Goal: Task Accomplishment & Management: Manage account settings

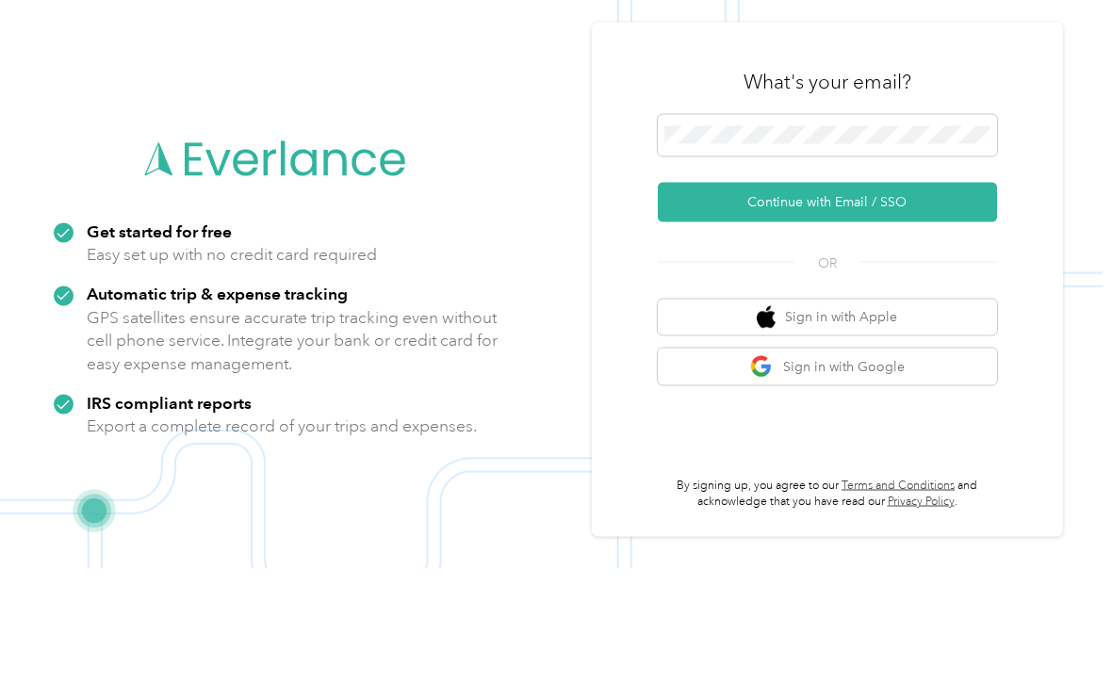
scroll to position [91, 0]
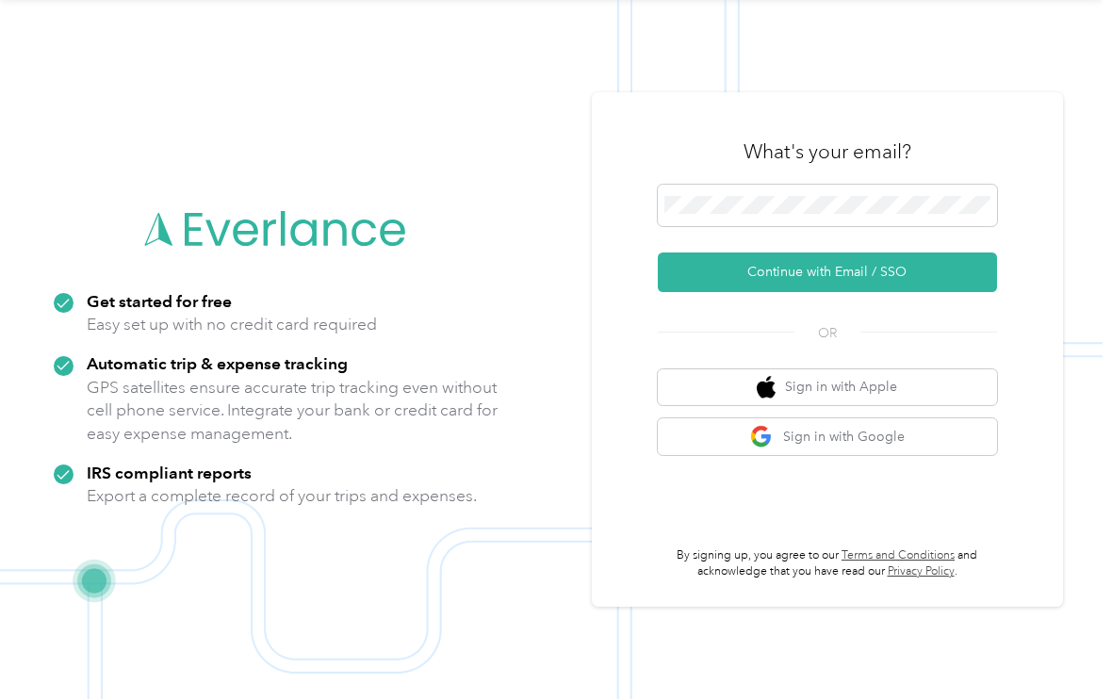
click at [910, 265] on button "Continue with Email / SSO" at bounding box center [827, 274] width 339 height 40
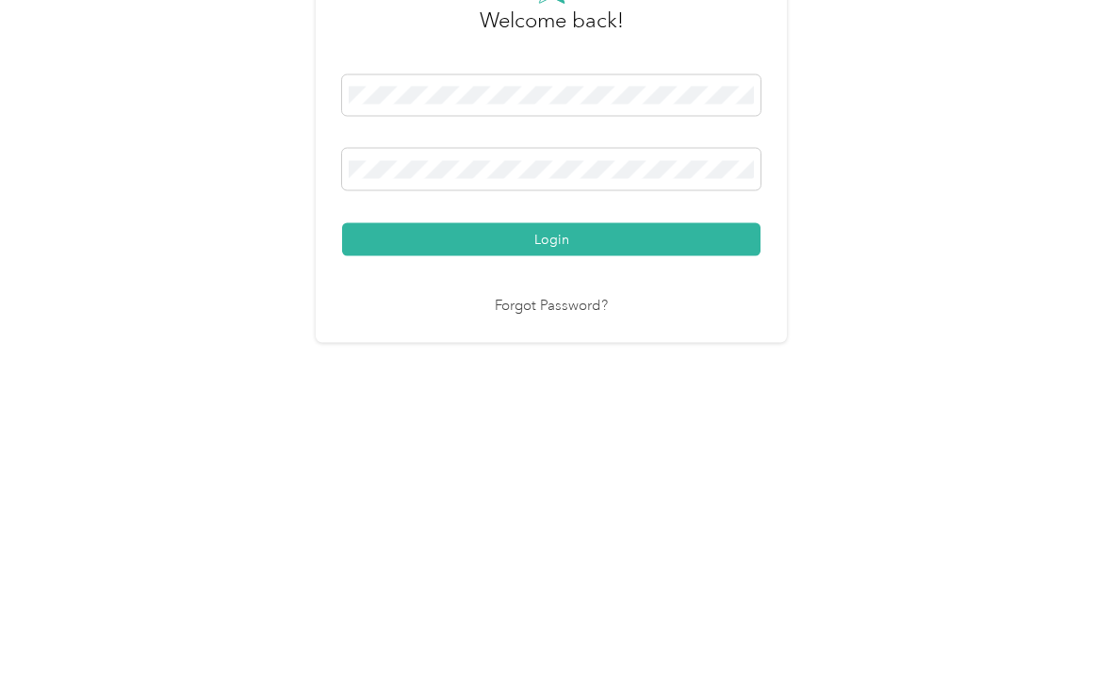
click at [556, 451] on button "Login" at bounding box center [551, 467] width 418 height 33
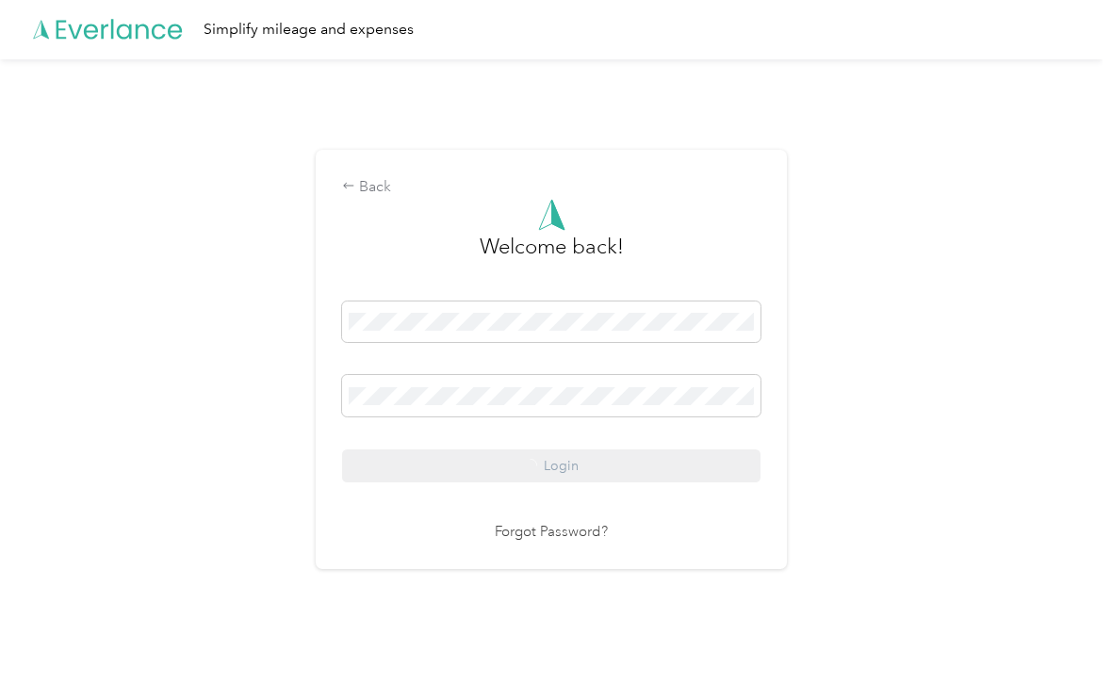
scroll to position [5, 0]
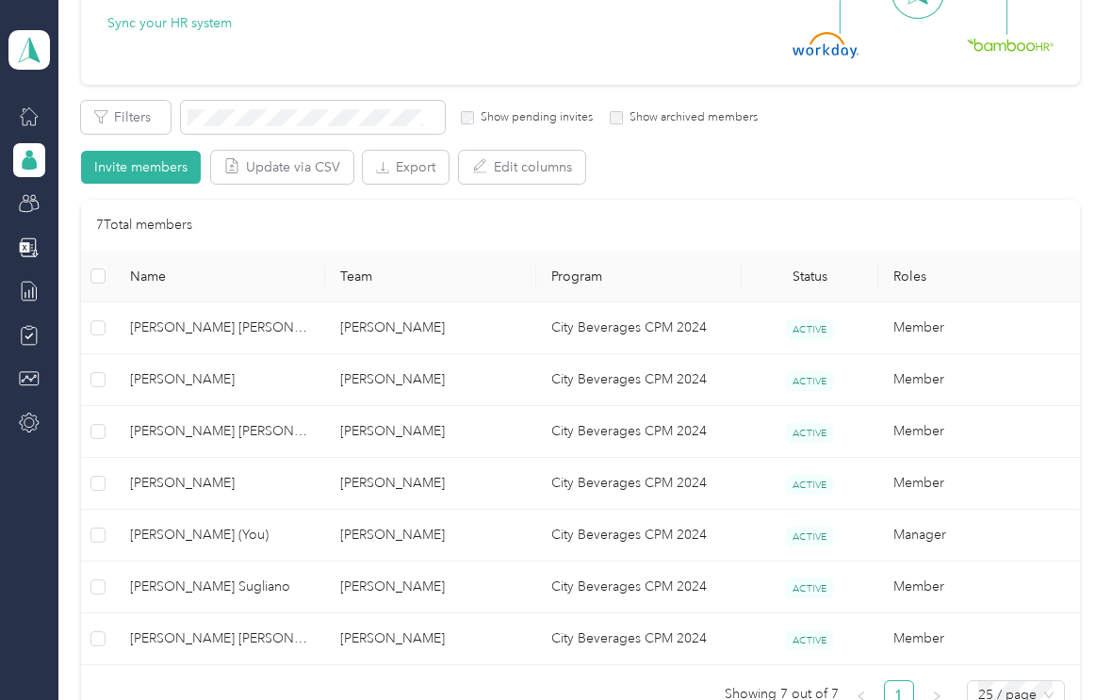
scroll to position [254, 0]
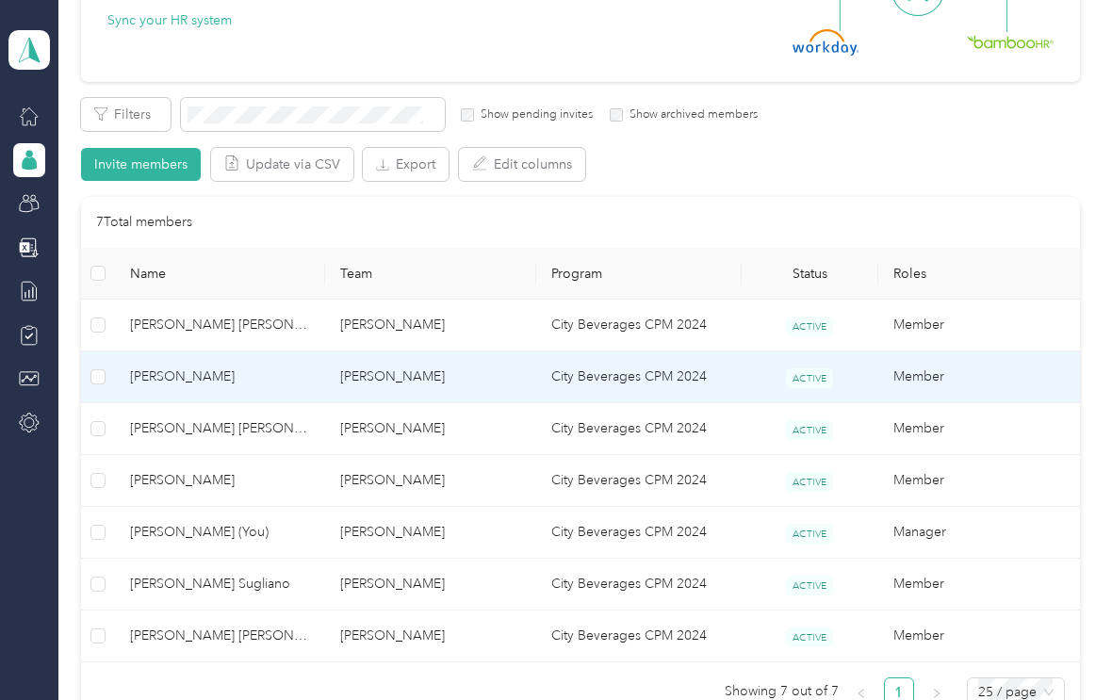
click at [183, 377] on span "[PERSON_NAME]" at bounding box center [220, 377] width 180 height 21
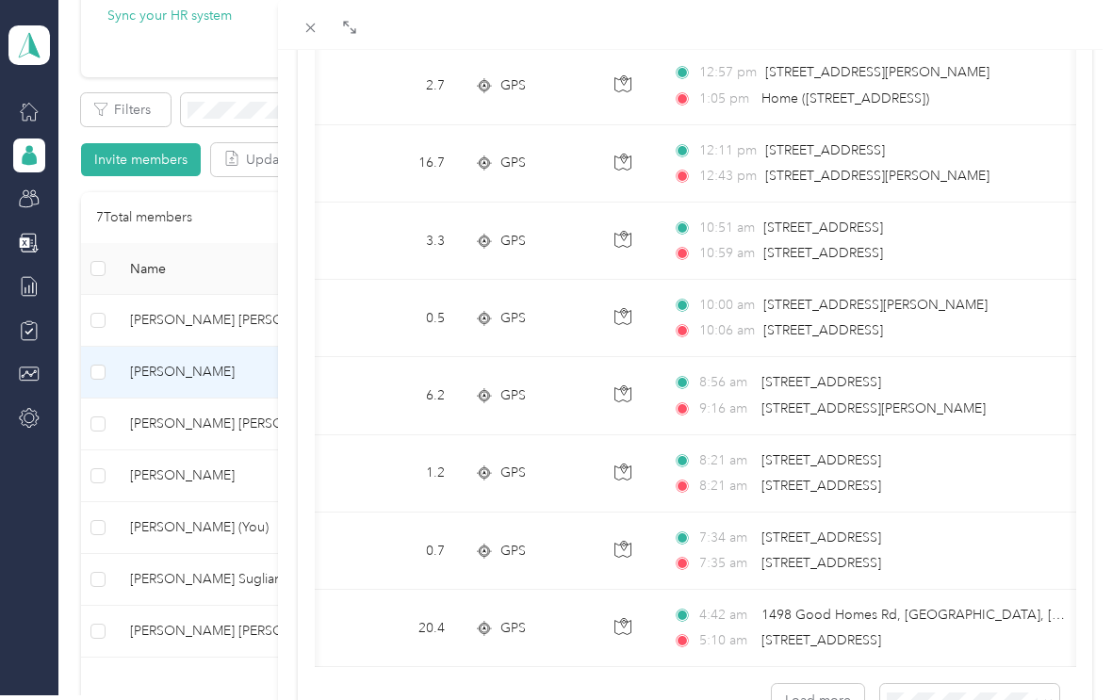
scroll to position [1587, 0]
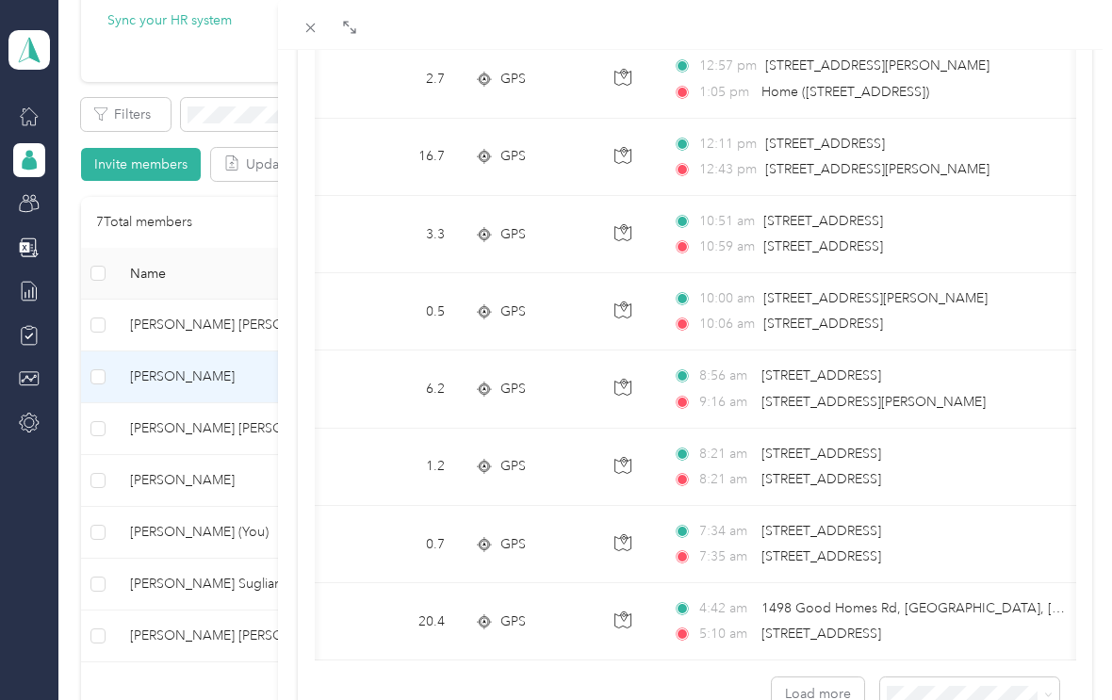
click at [359, 13] on span at bounding box center [349, 26] width 25 height 26
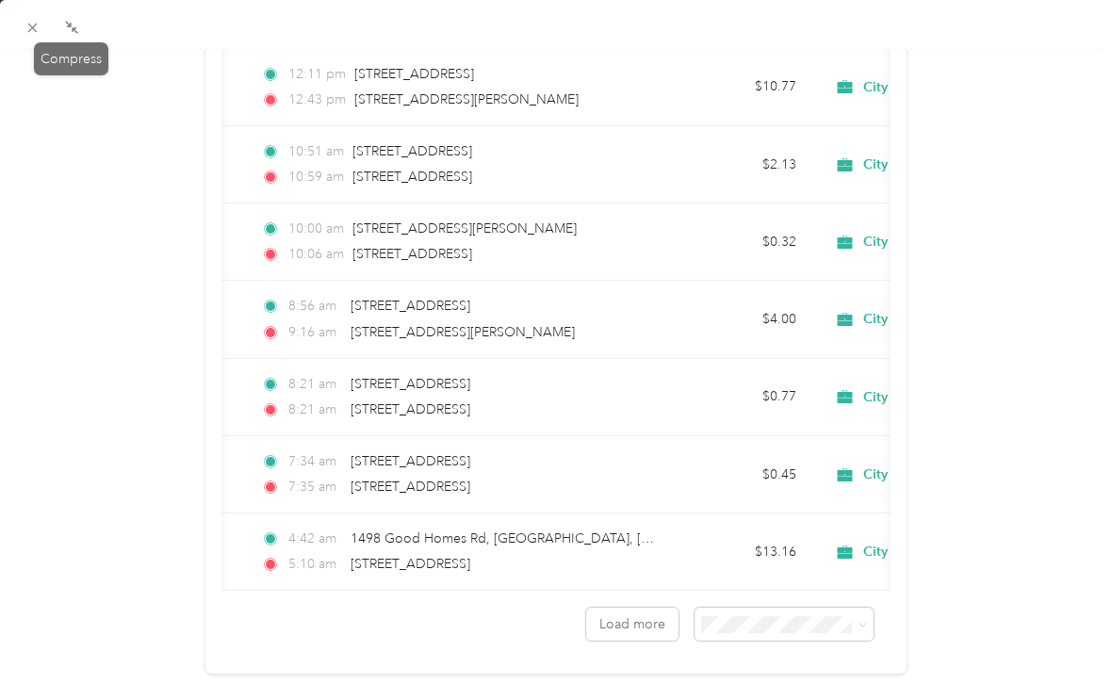
scroll to position [1656, 0]
click at [663, 623] on button "Load more" at bounding box center [632, 625] width 92 height 33
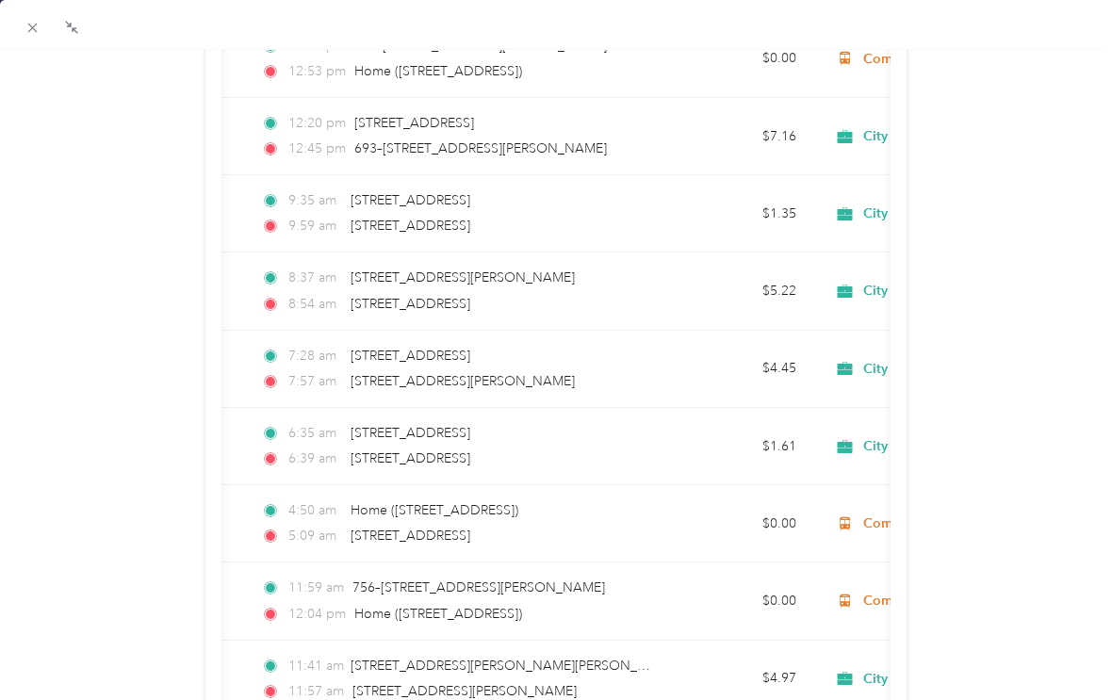
scroll to position [2432, 0]
